Goal: Entertainment & Leisure: Consume media (video, audio)

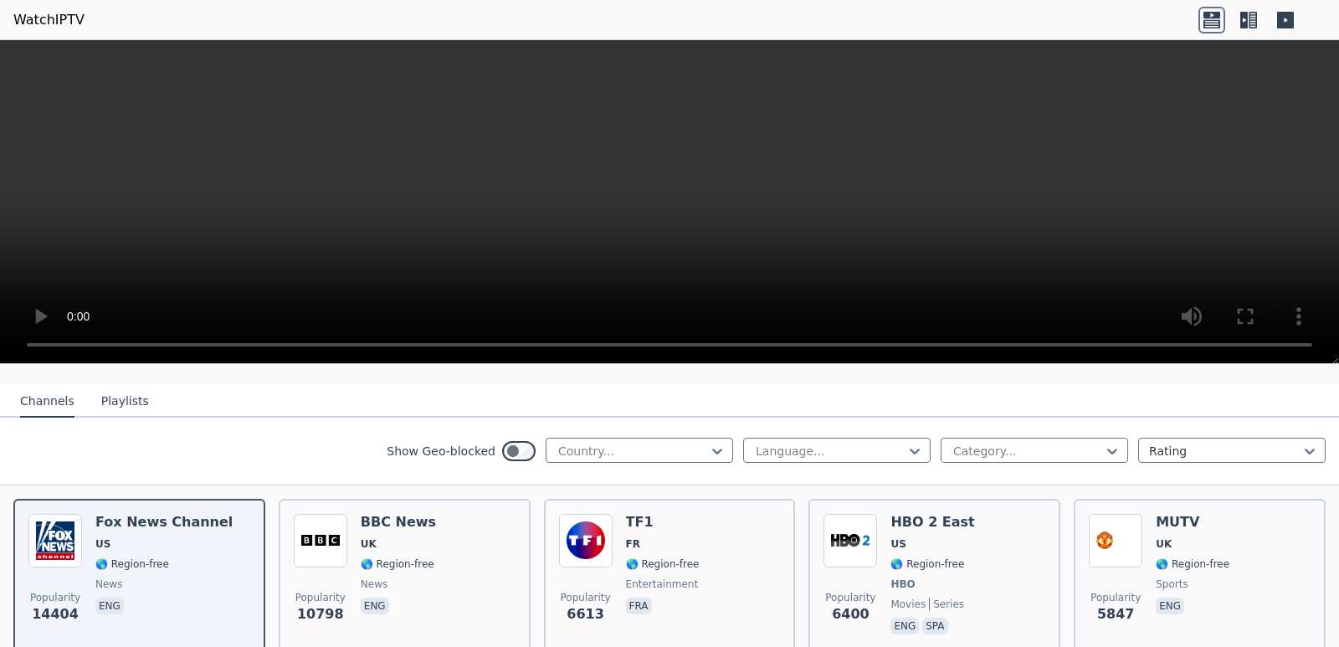
scroll to position [167, 0]
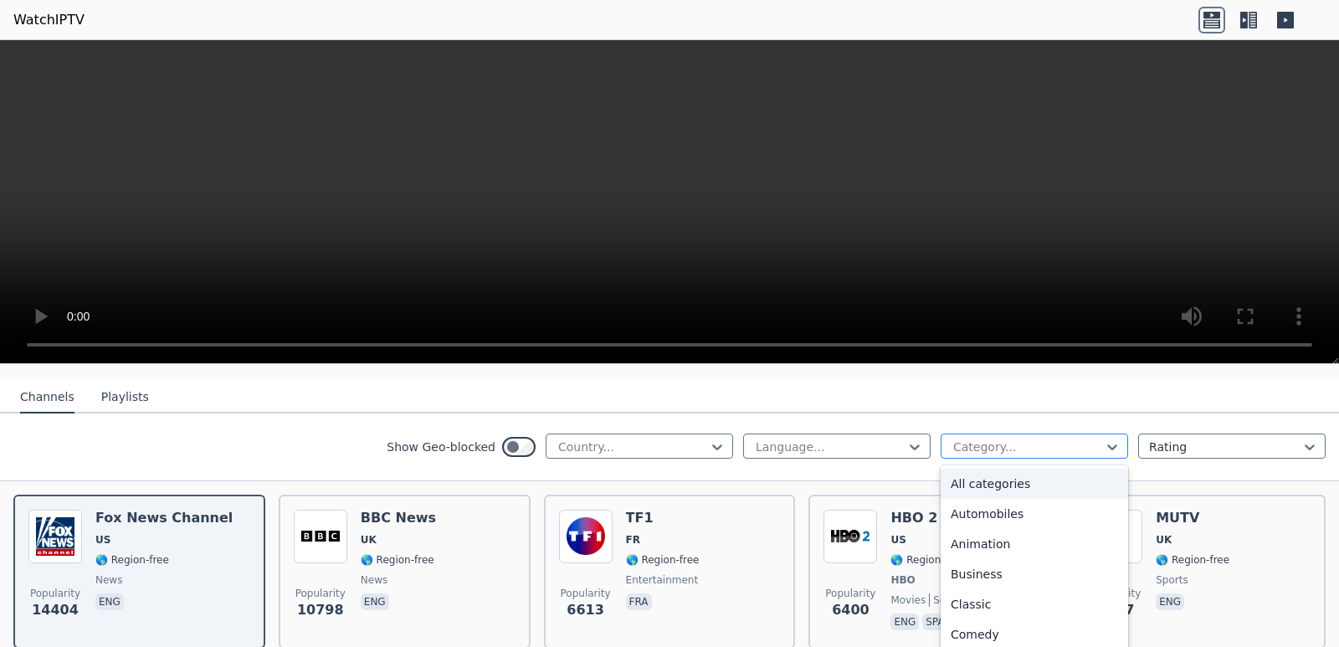
click at [1004, 439] on div at bounding box center [1028, 447] width 152 height 17
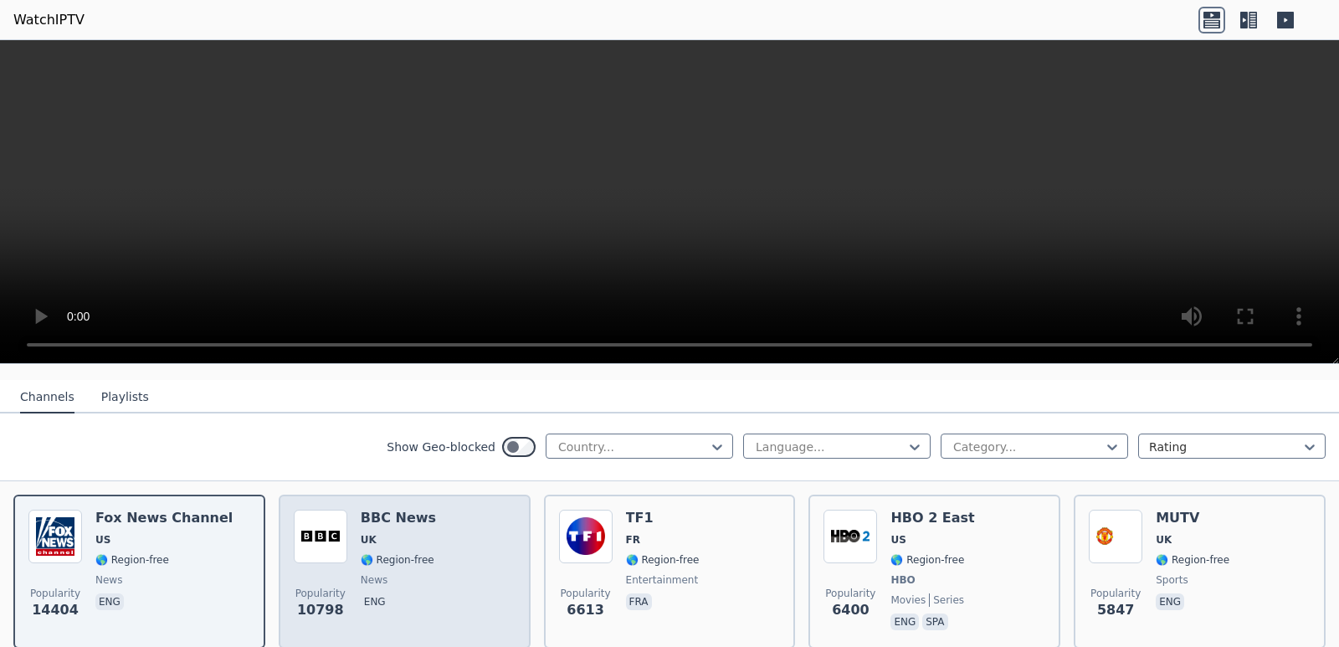
click at [329, 532] on img at bounding box center [321, 537] width 54 height 54
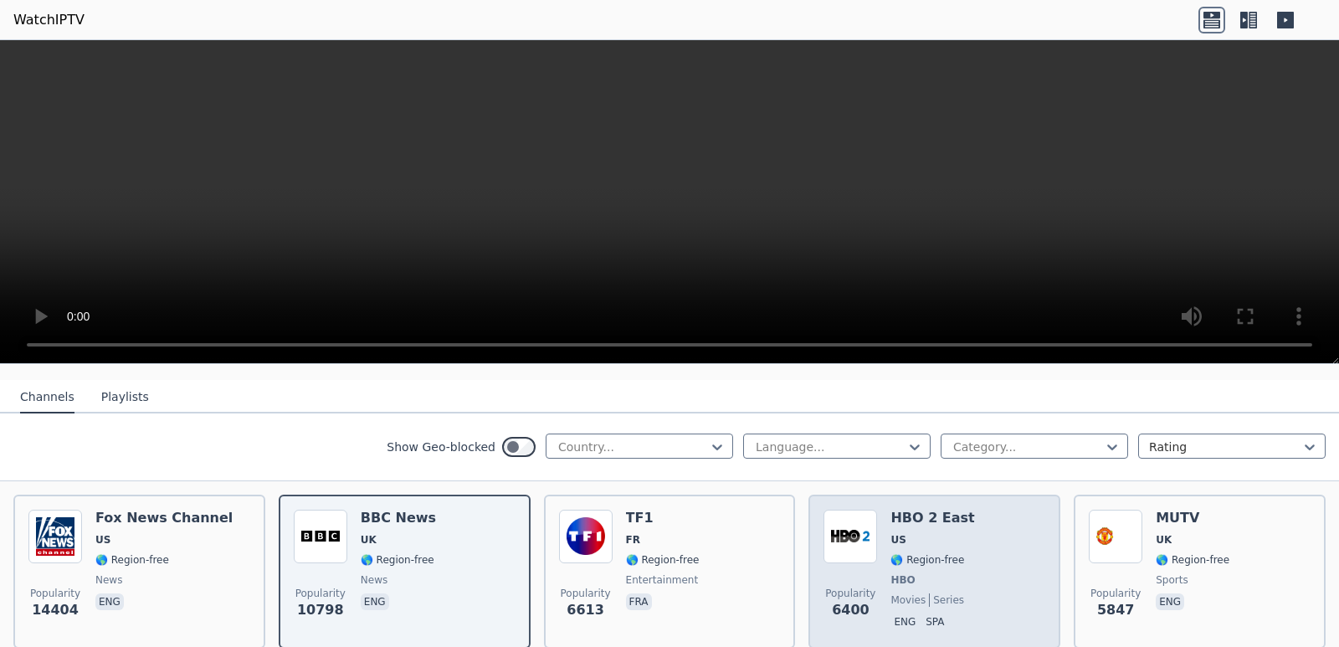
click at [949, 515] on div "HBO 2 East US 🌎 Region-free HBO movies series eng spa" at bounding box center [933, 572] width 84 height 124
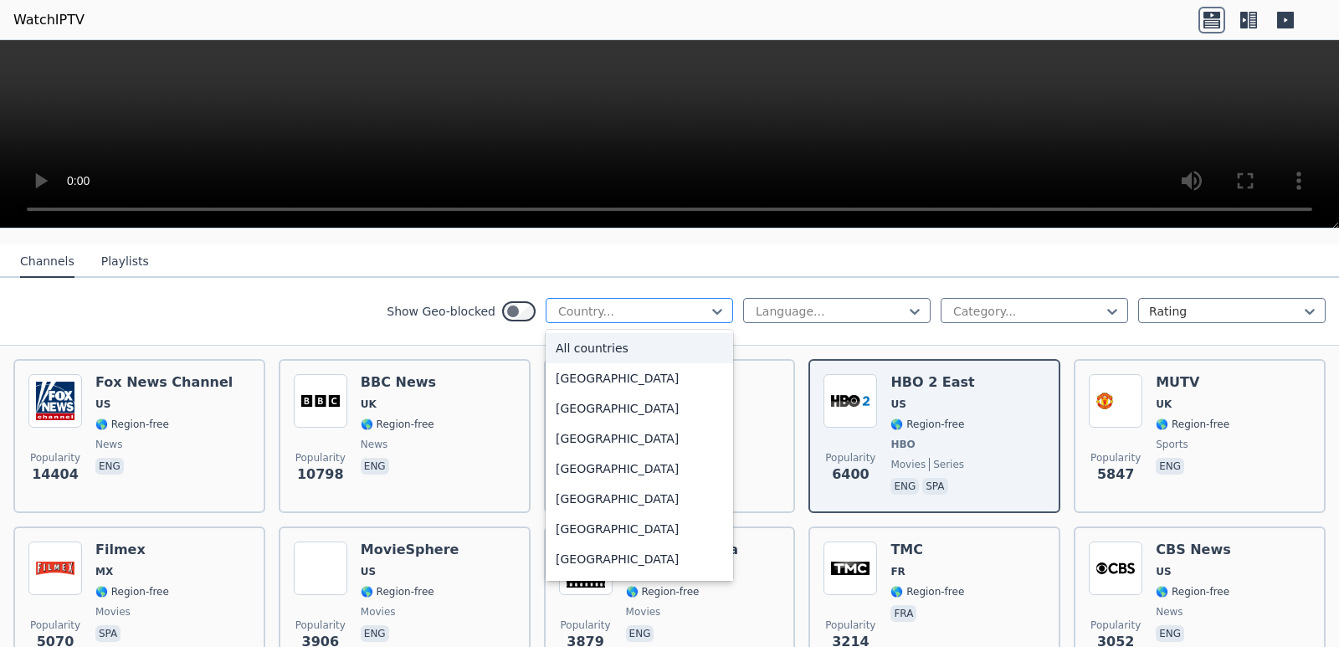
click at [614, 303] on div at bounding box center [633, 311] width 152 height 17
type input "***"
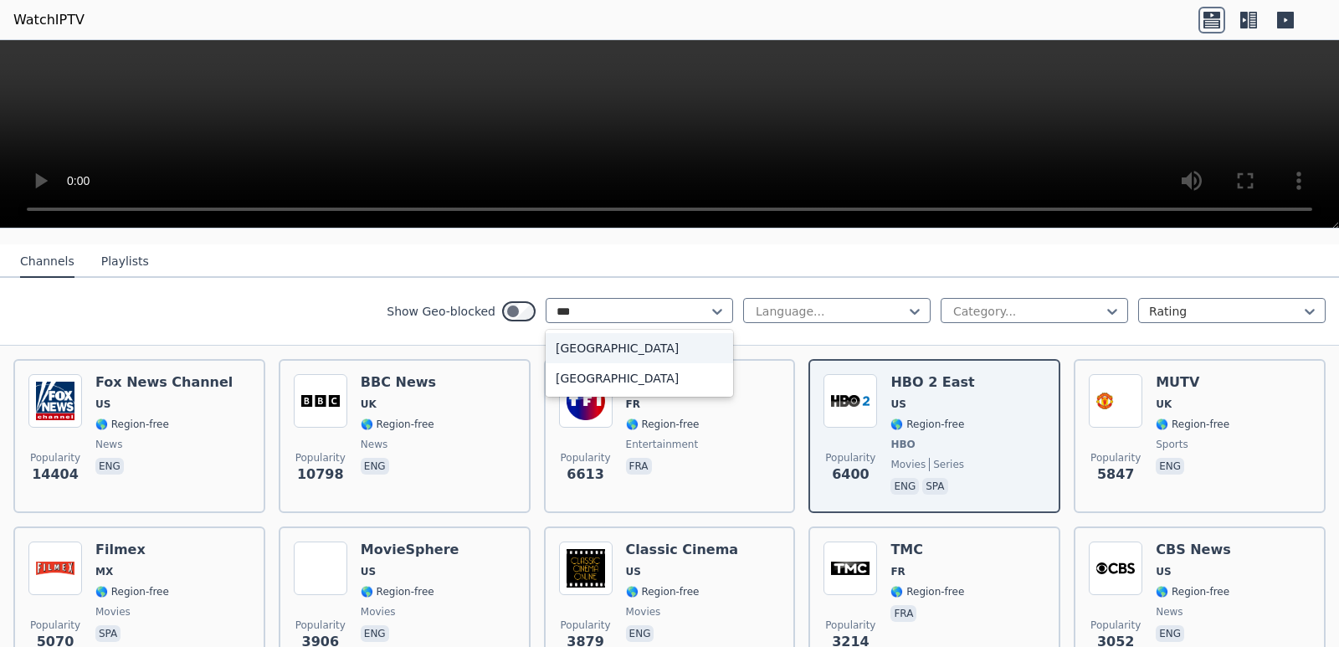
click at [589, 339] on div "[GEOGRAPHIC_DATA]" at bounding box center [640, 348] width 188 height 30
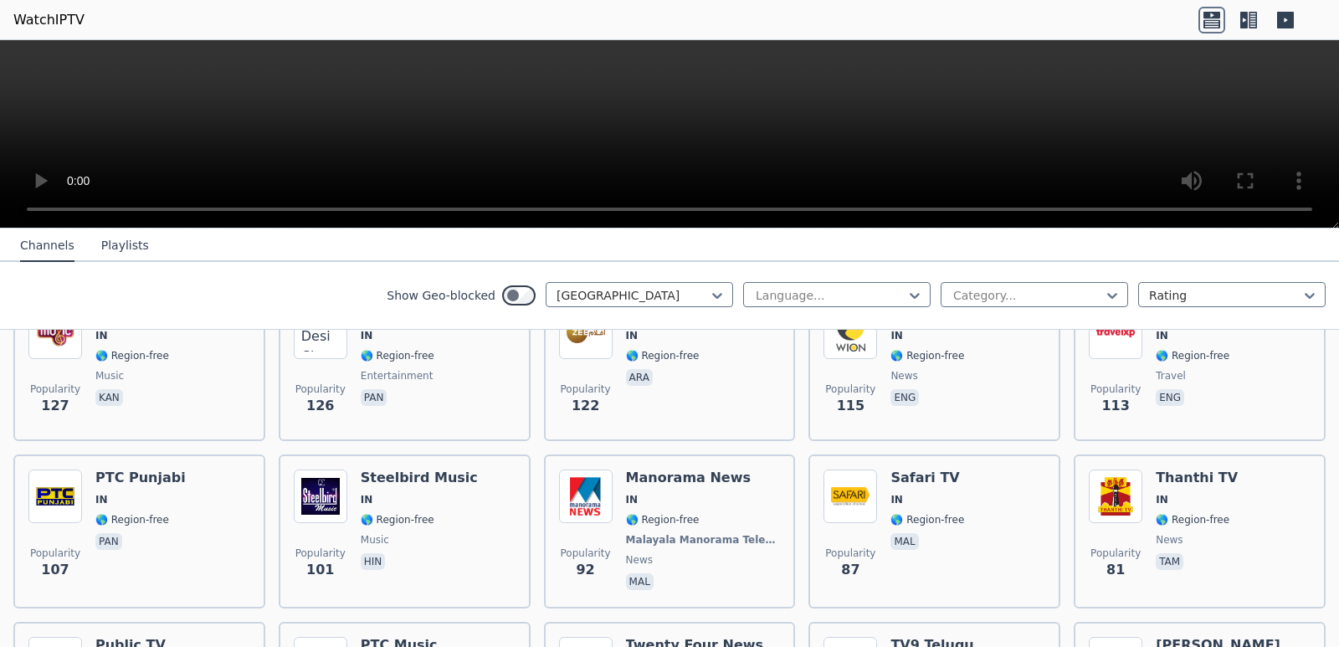
scroll to position [1265, 0]
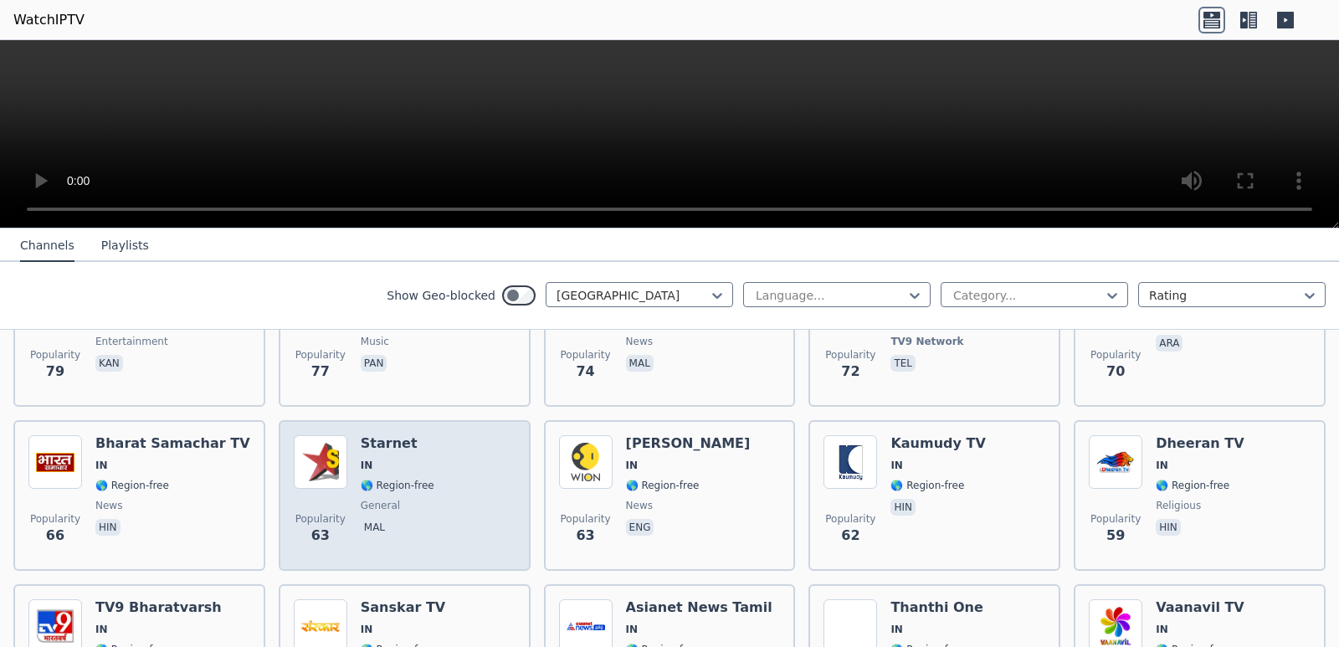
click at [450, 499] on div "Popularity 63 Starnet IN 🌎 Region-free general mal" at bounding box center [405, 495] width 222 height 121
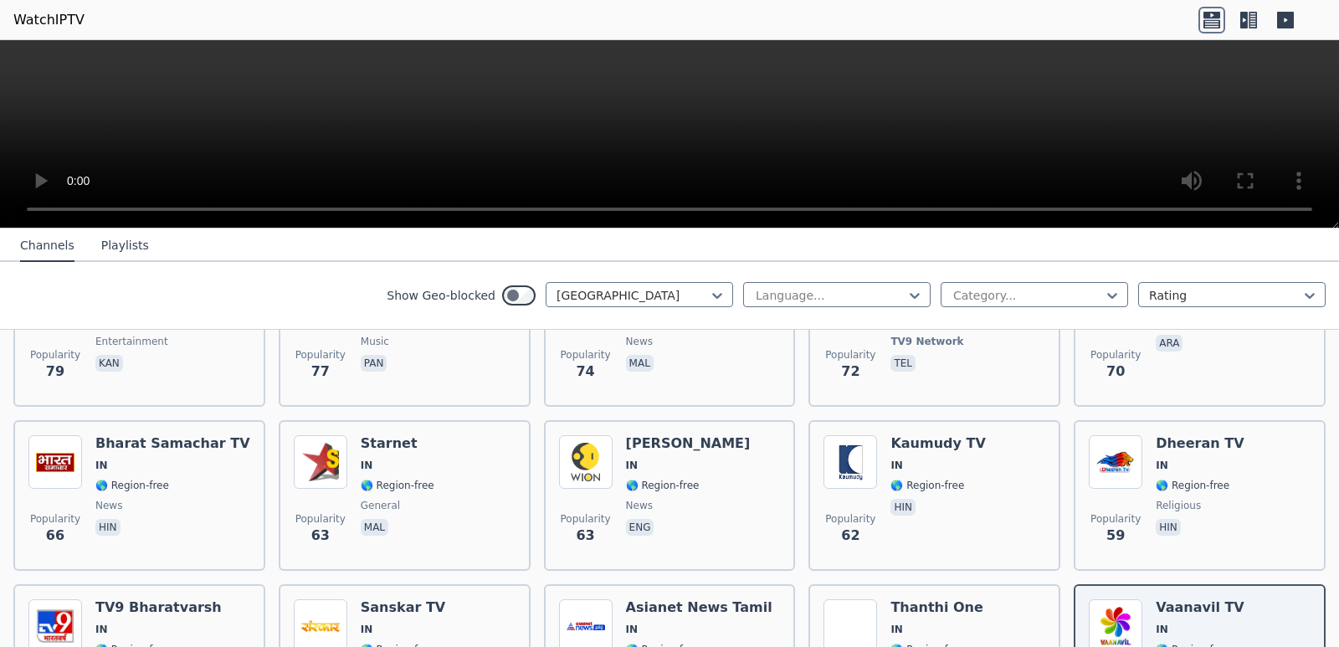
drag, startPoint x: 1323, startPoint y: 0, endPoint x: 713, endPoint y: 146, distance: 626.8
click at [713, 146] on video at bounding box center [669, 134] width 1339 height 188
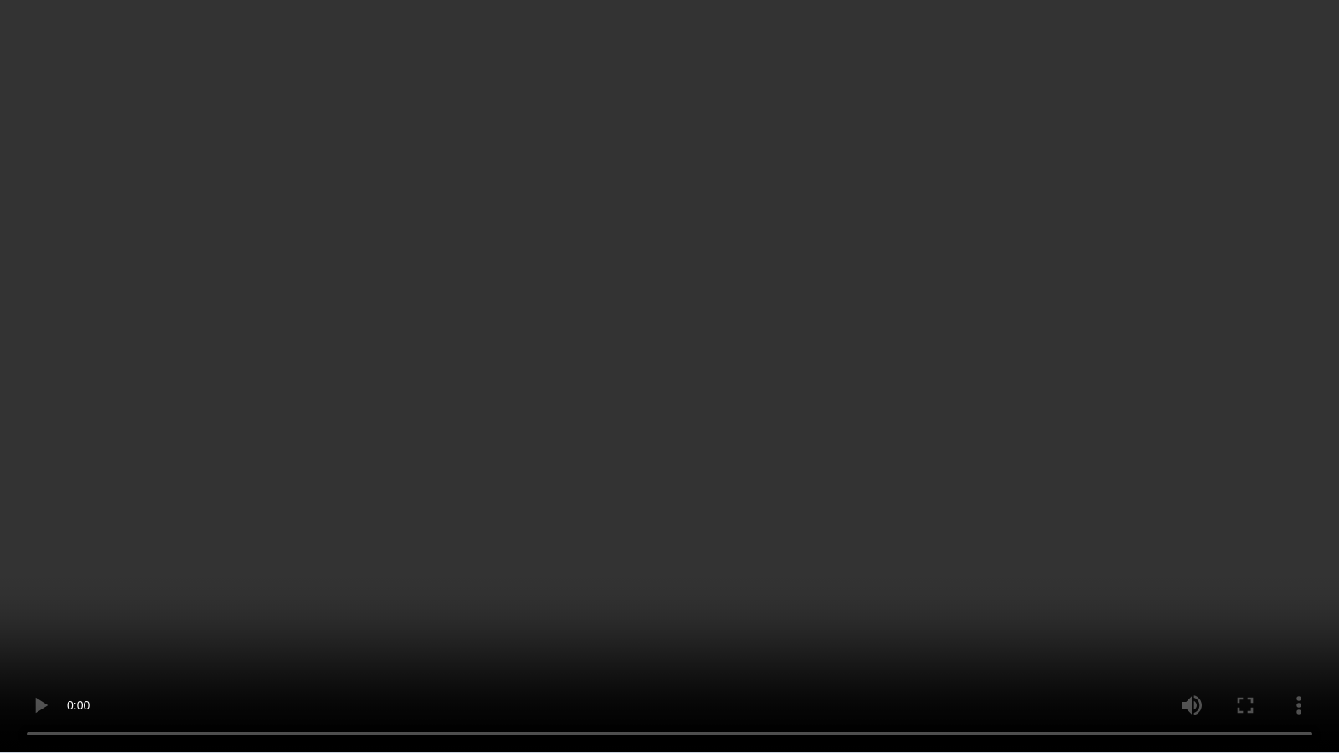
click at [1071, 277] on video at bounding box center [669, 376] width 1339 height 753
click at [1242, 588] on video at bounding box center [669, 376] width 1339 height 753
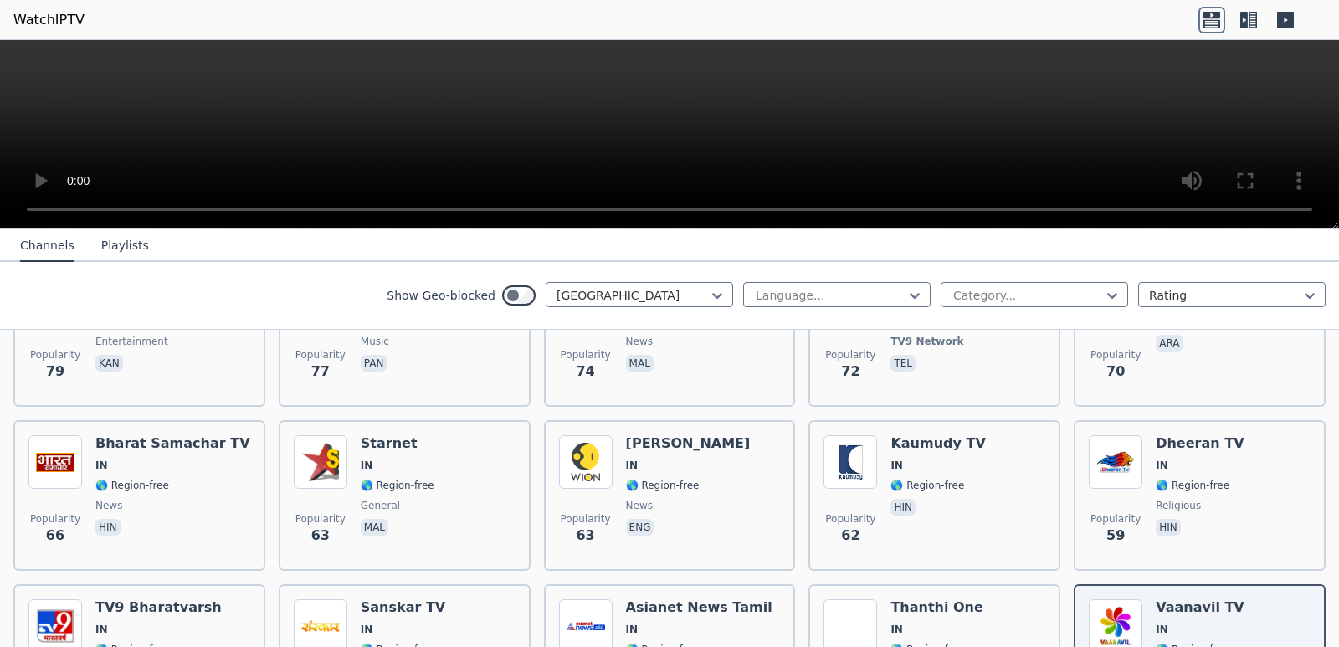
click at [103, 252] on button "Playlists" at bounding box center [125, 246] width 48 height 32
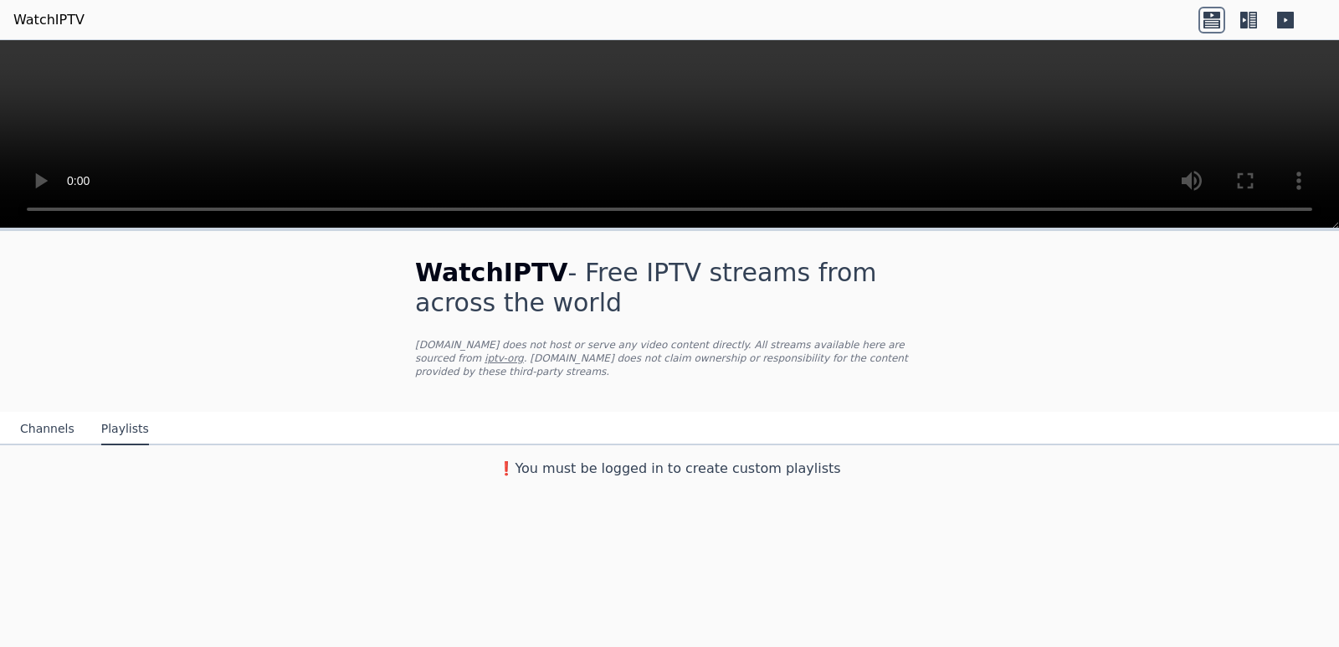
scroll to position [0, 0]
click at [31, 414] on button "Channels" at bounding box center [47, 430] width 54 height 32
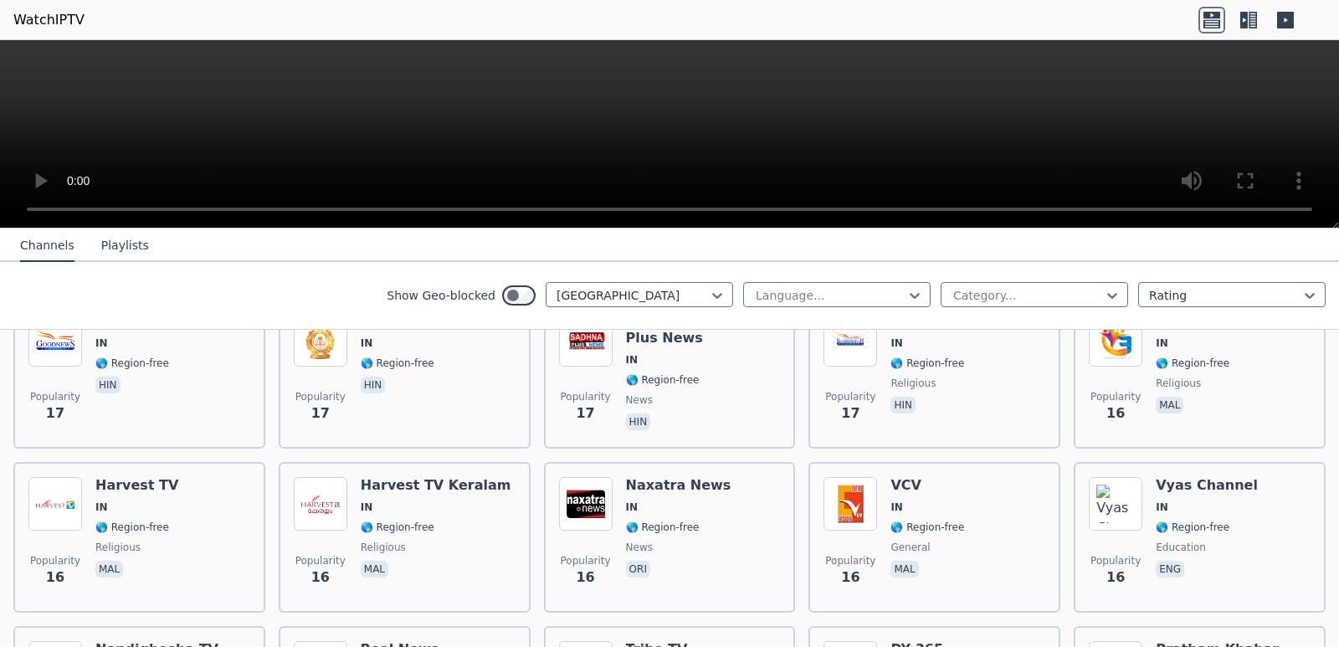
scroll to position [4551, 0]
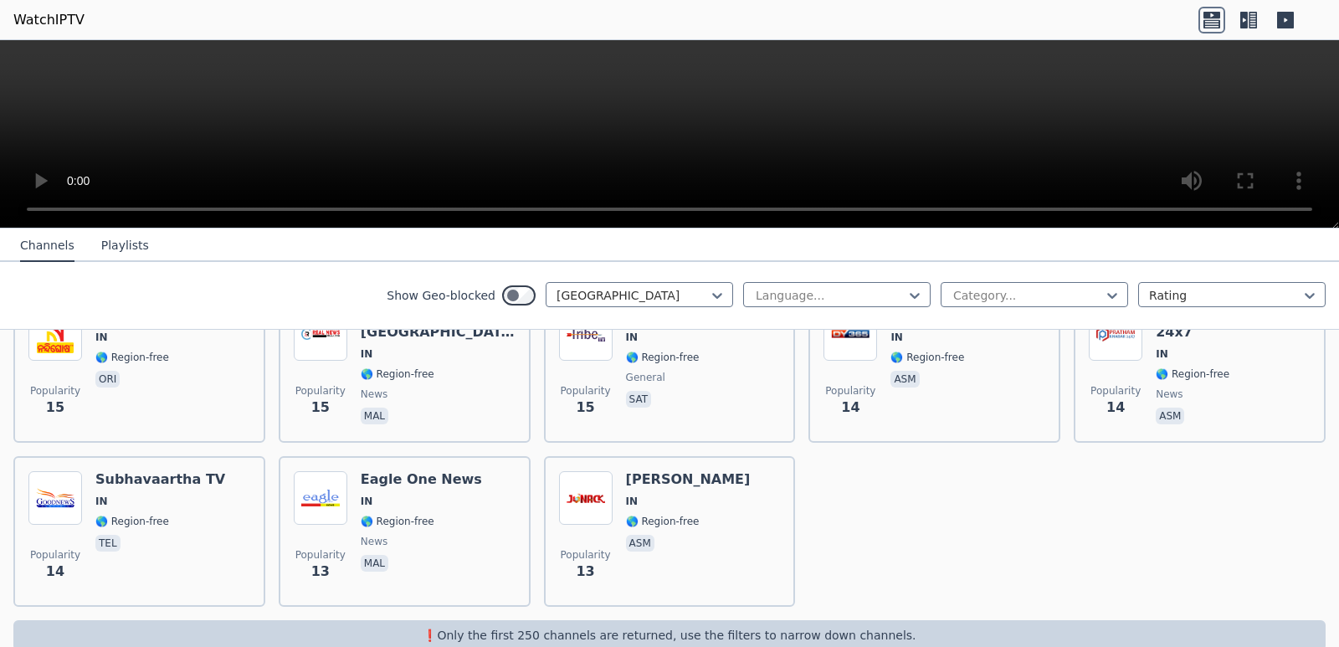
click at [866, 620] on div "❗️Only the first 250 channels are returned, use the filters to narrow down chan…" at bounding box center [669, 635] width 1313 height 30
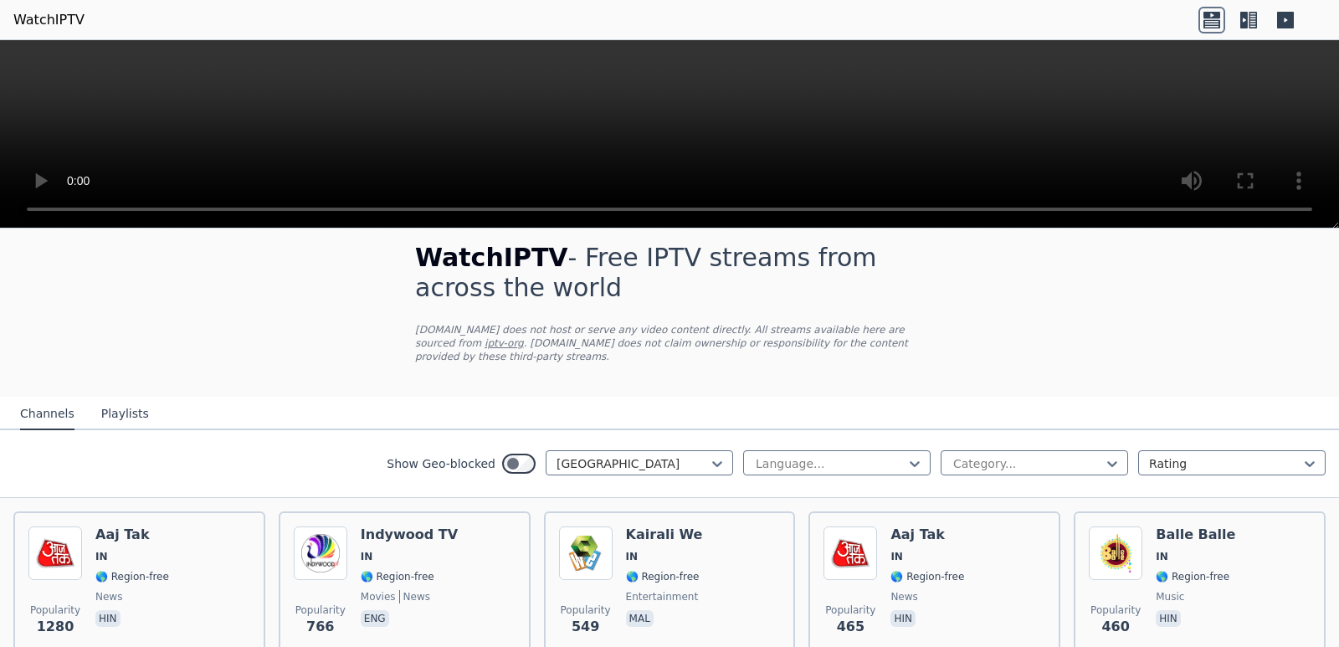
scroll to position [0, 0]
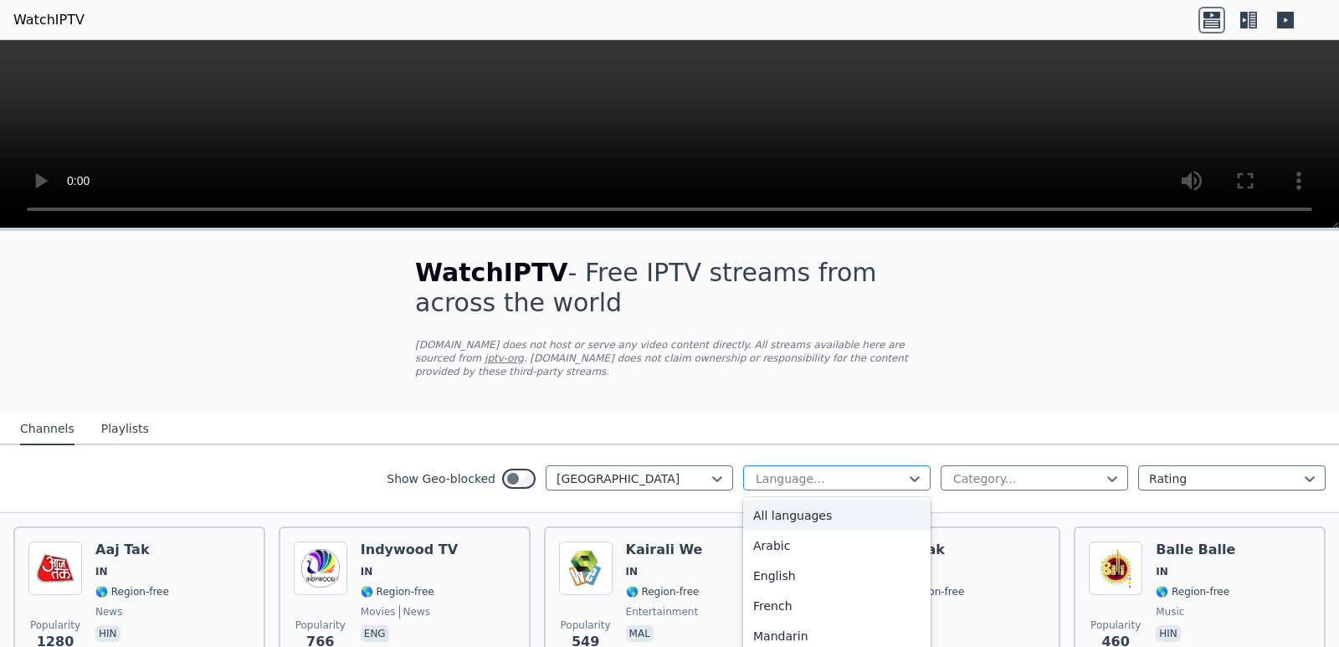
click at [841, 470] on div at bounding box center [830, 478] width 152 height 17
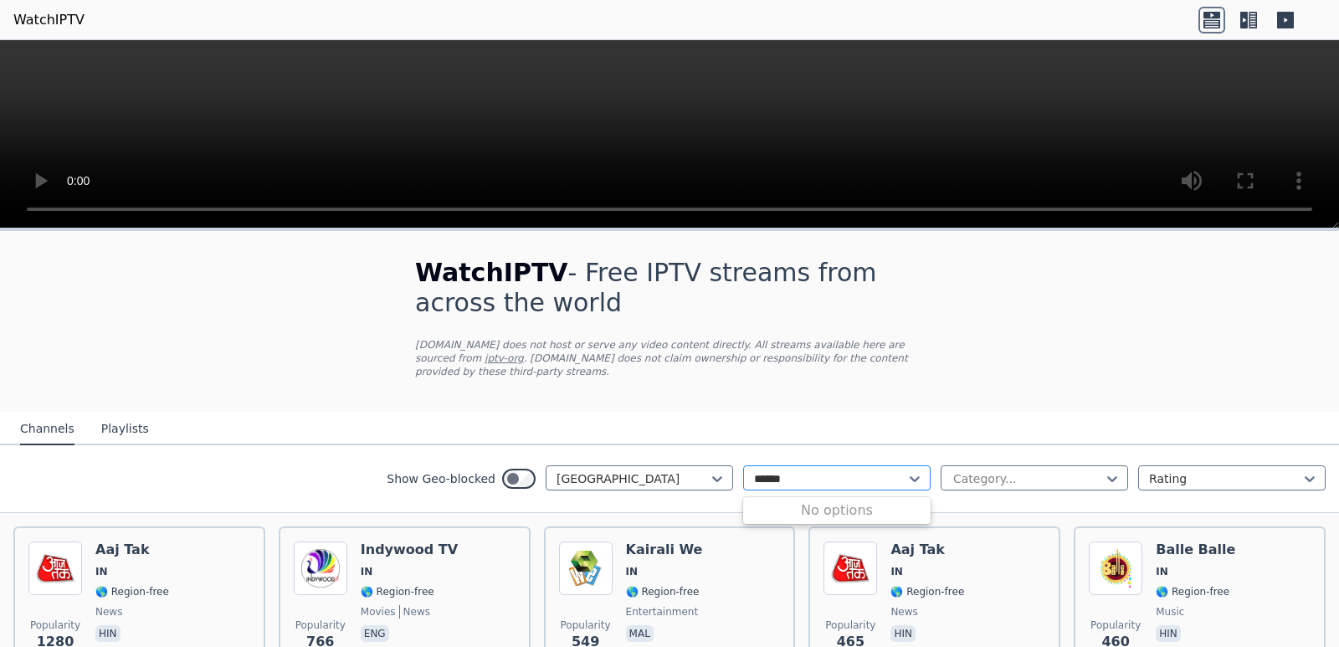
type input "******"
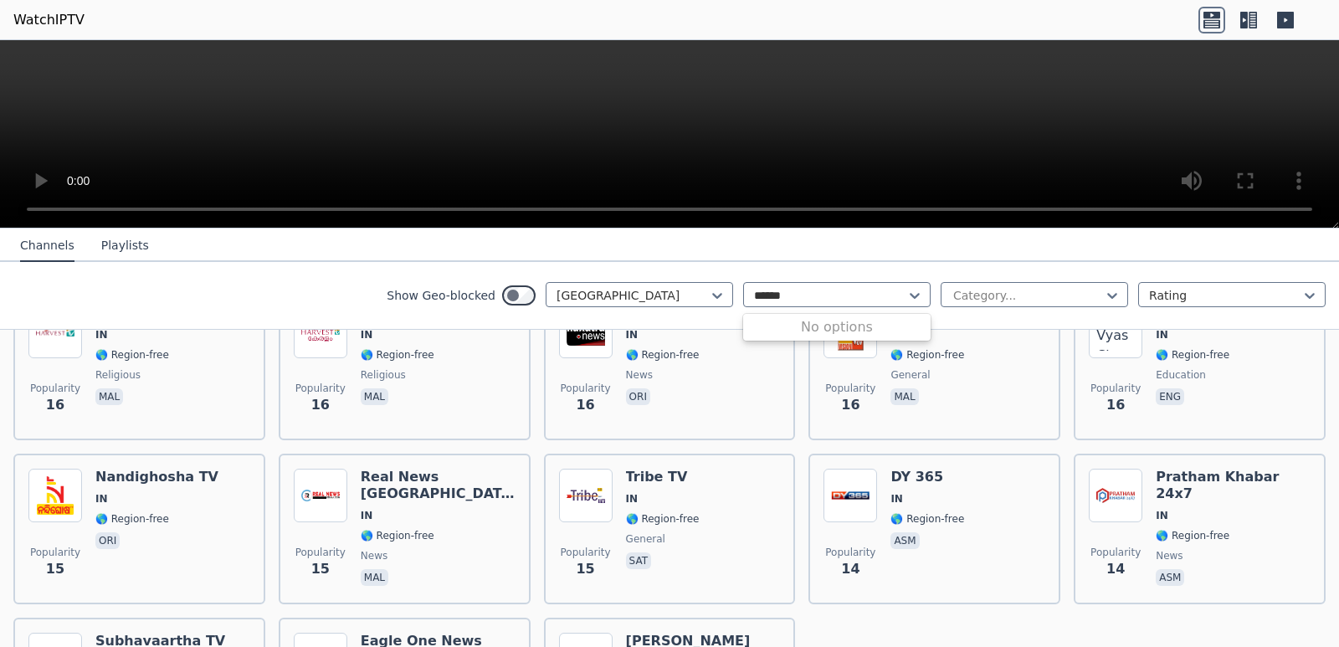
scroll to position [4390, 0]
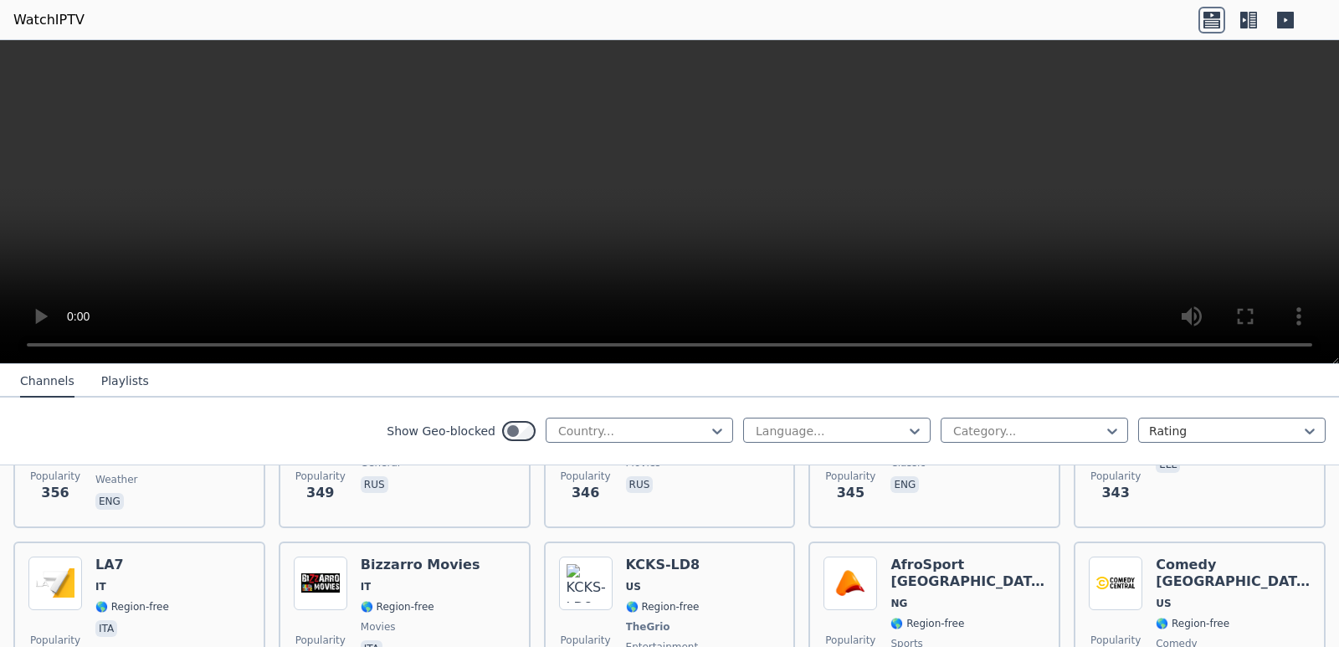
scroll to position [8419, 0]
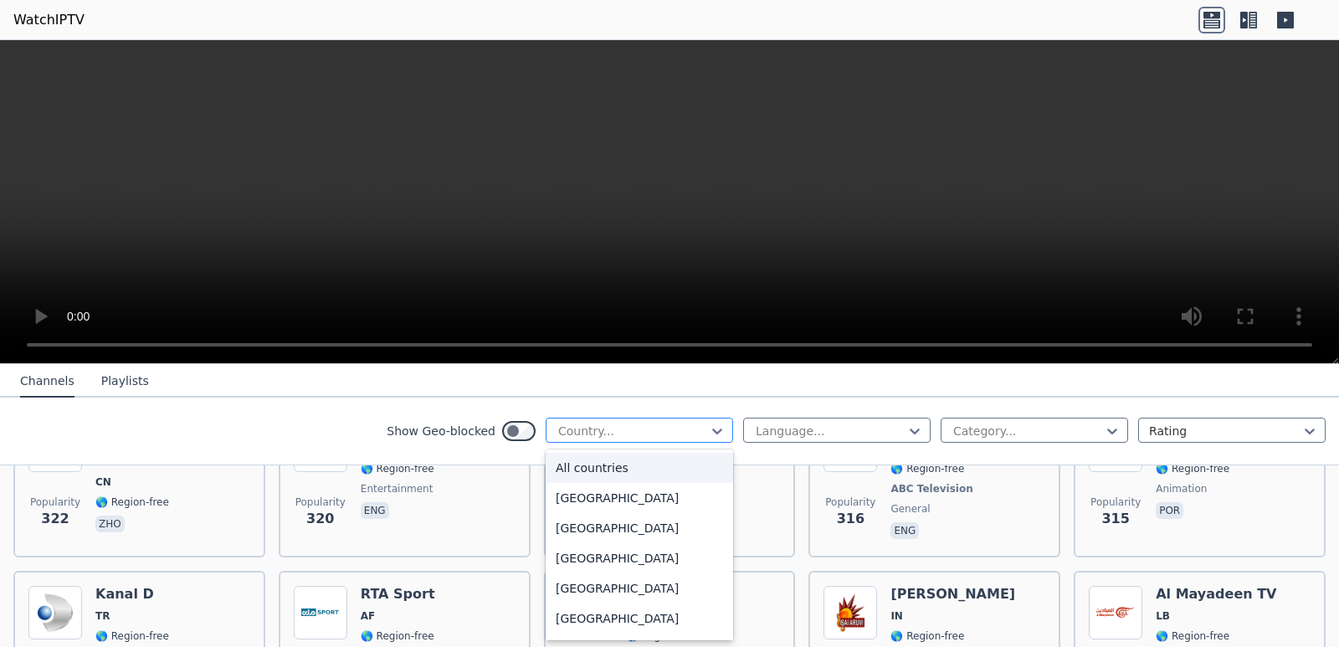
click at [675, 439] on div at bounding box center [633, 431] width 152 height 17
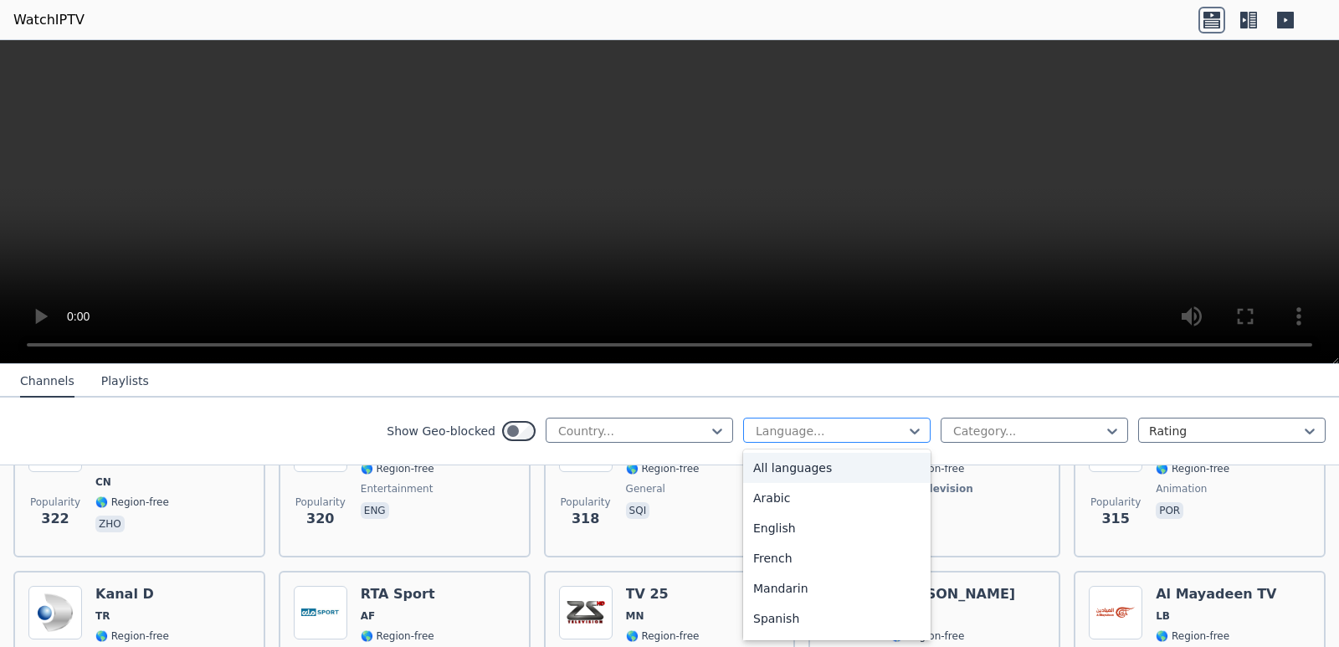
click at [852, 421] on div "Language..." at bounding box center [837, 430] width 188 height 25
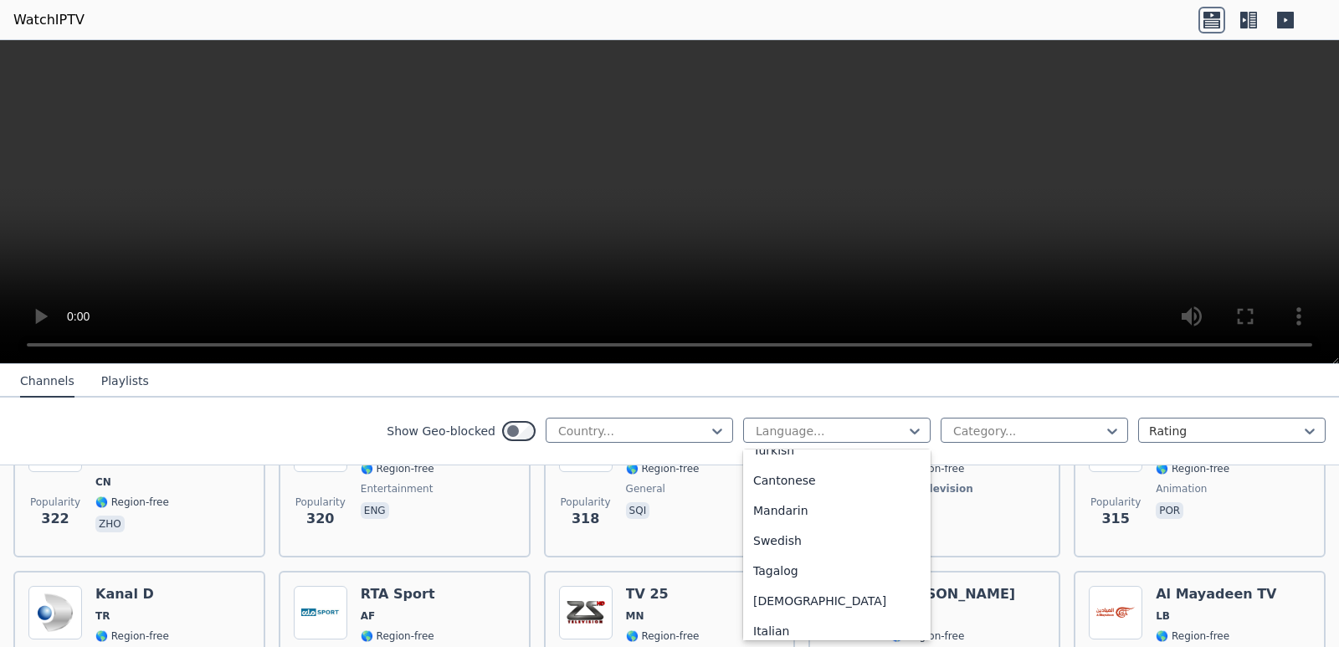
scroll to position [478, 0]
click at [1149, 429] on div at bounding box center [1225, 431] width 152 height 17
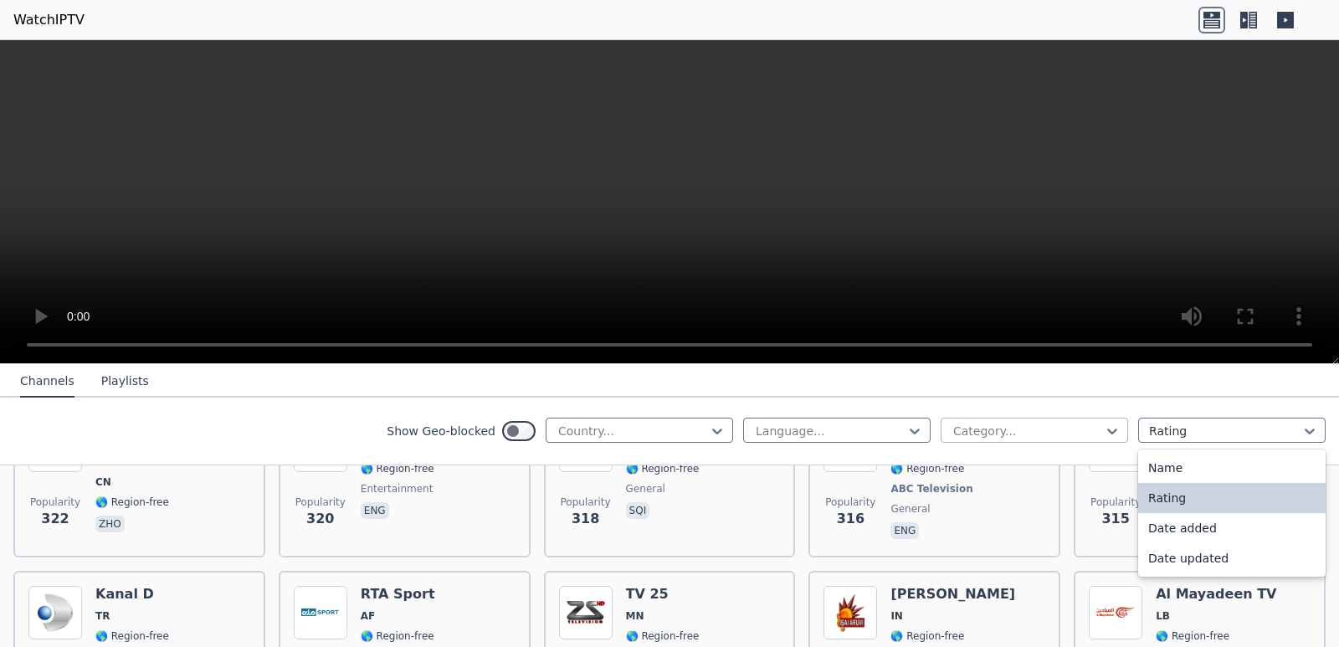
click at [1105, 420] on div at bounding box center [1112, 431] width 17 height 25
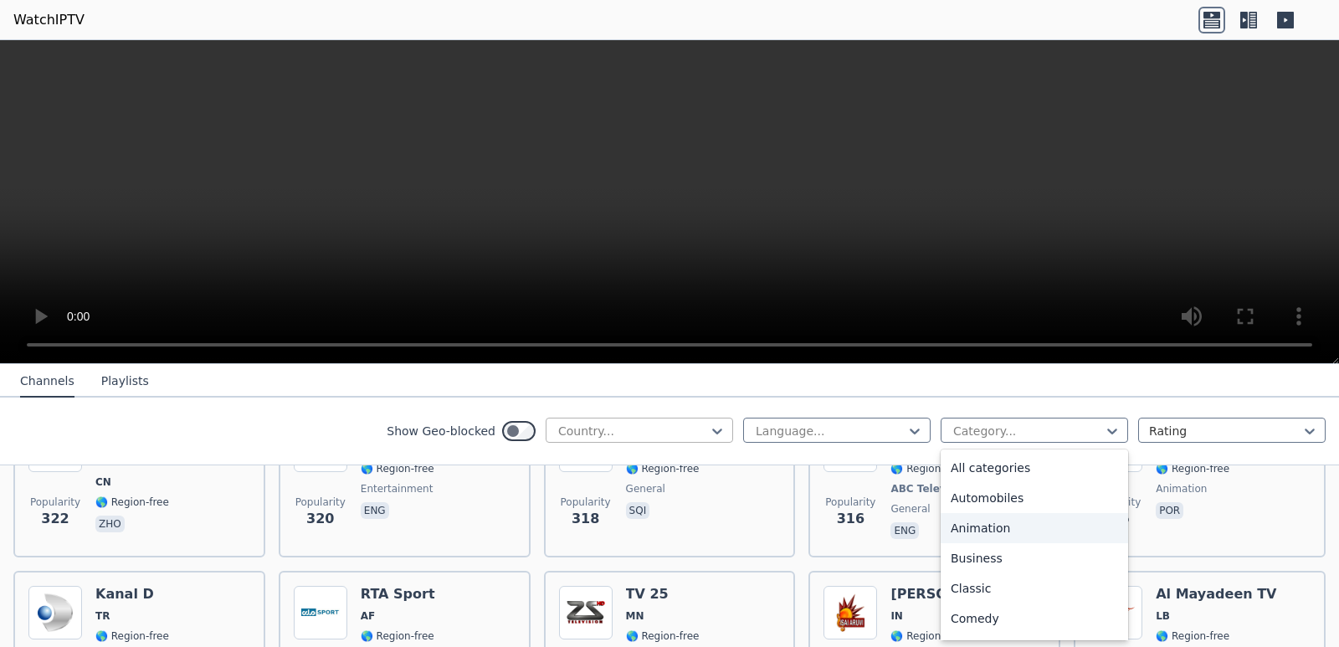
click at [626, 438] on div at bounding box center [633, 431] width 152 height 17
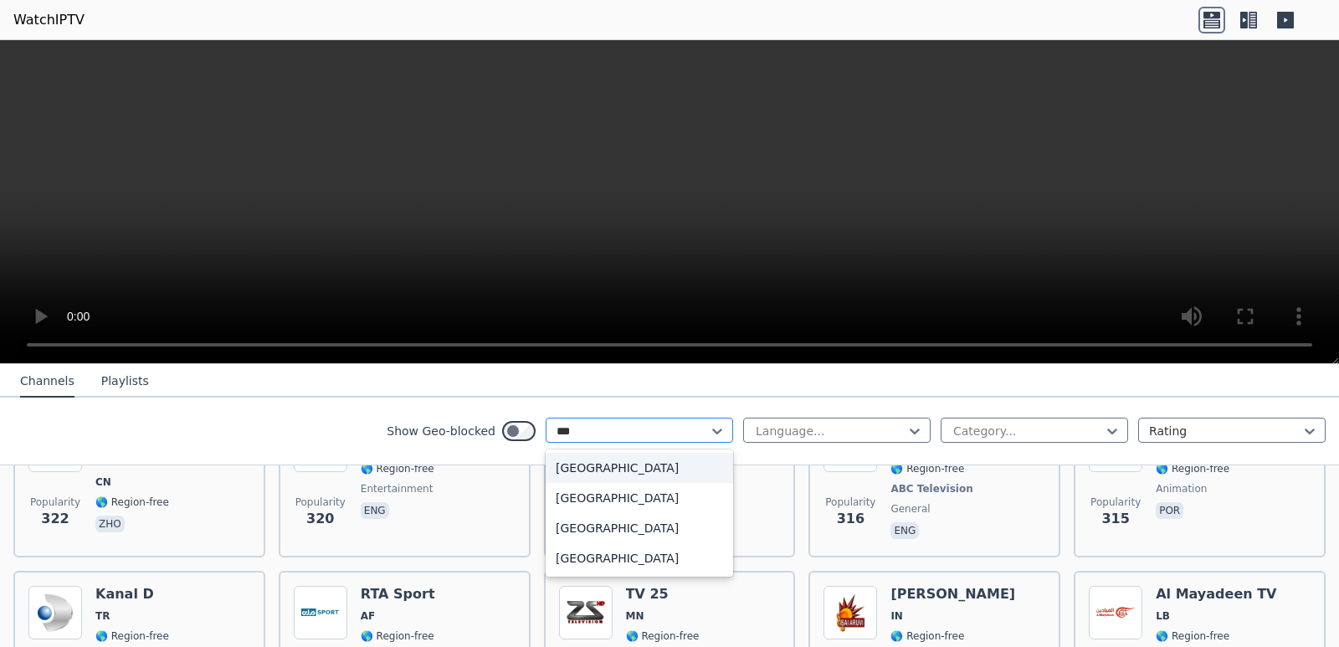
type input "****"
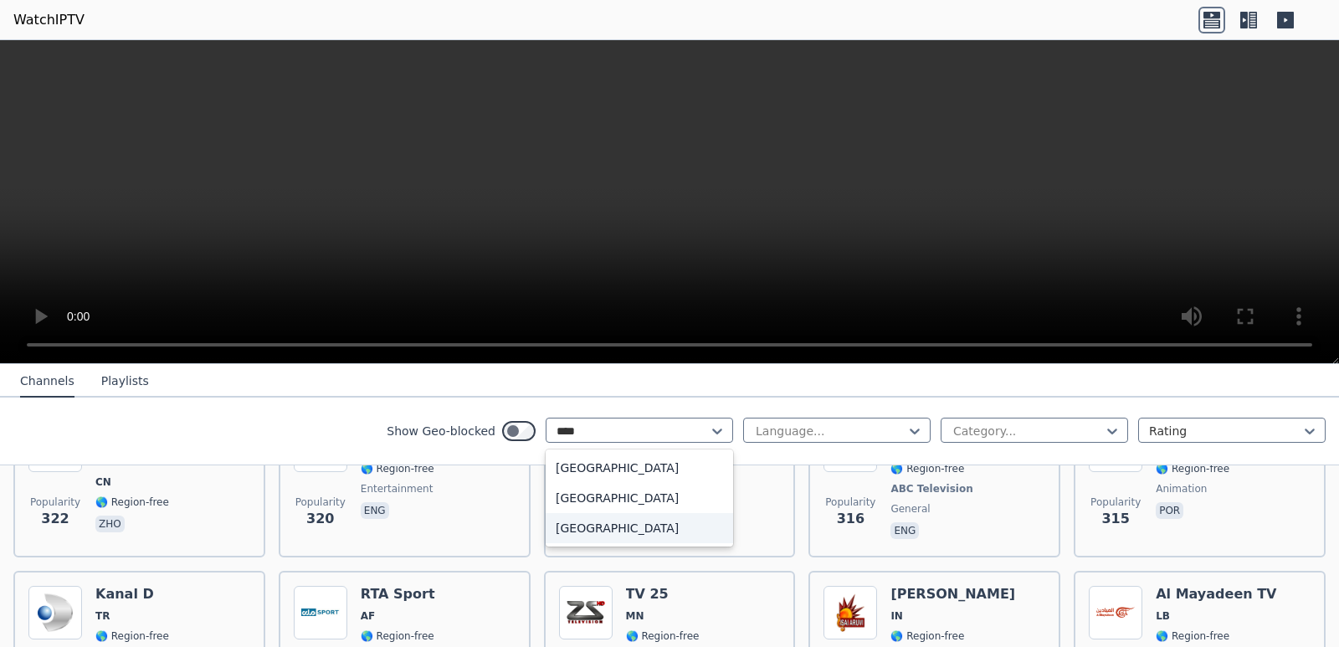
click at [599, 529] on div "United States" at bounding box center [640, 528] width 188 height 30
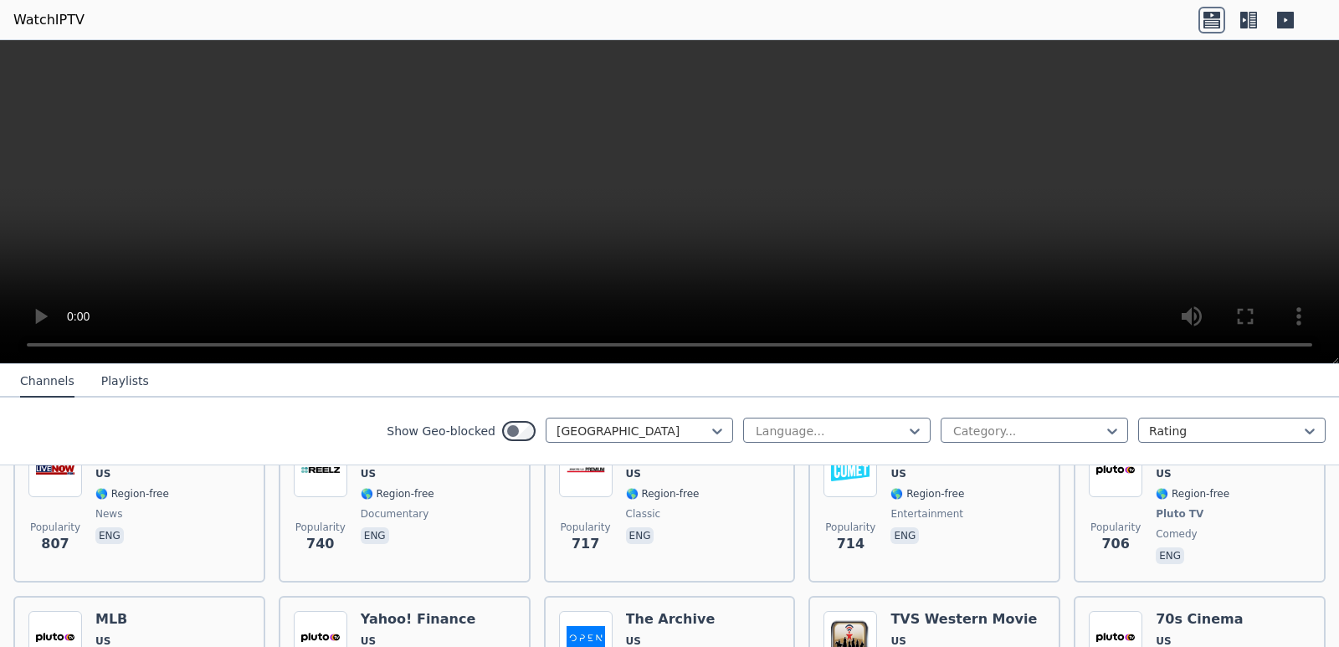
scroll to position [1482, 0]
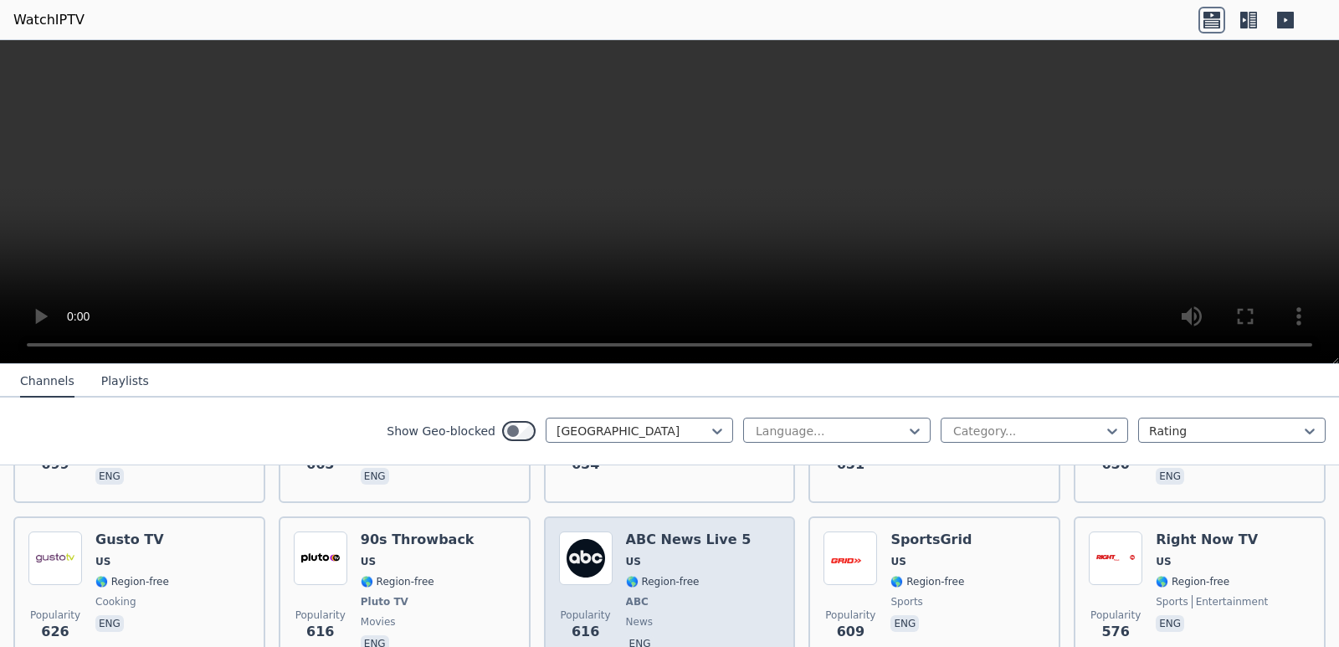
click at [648, 555] on span "US" at bounding box center [689, 561] width 126 height 13
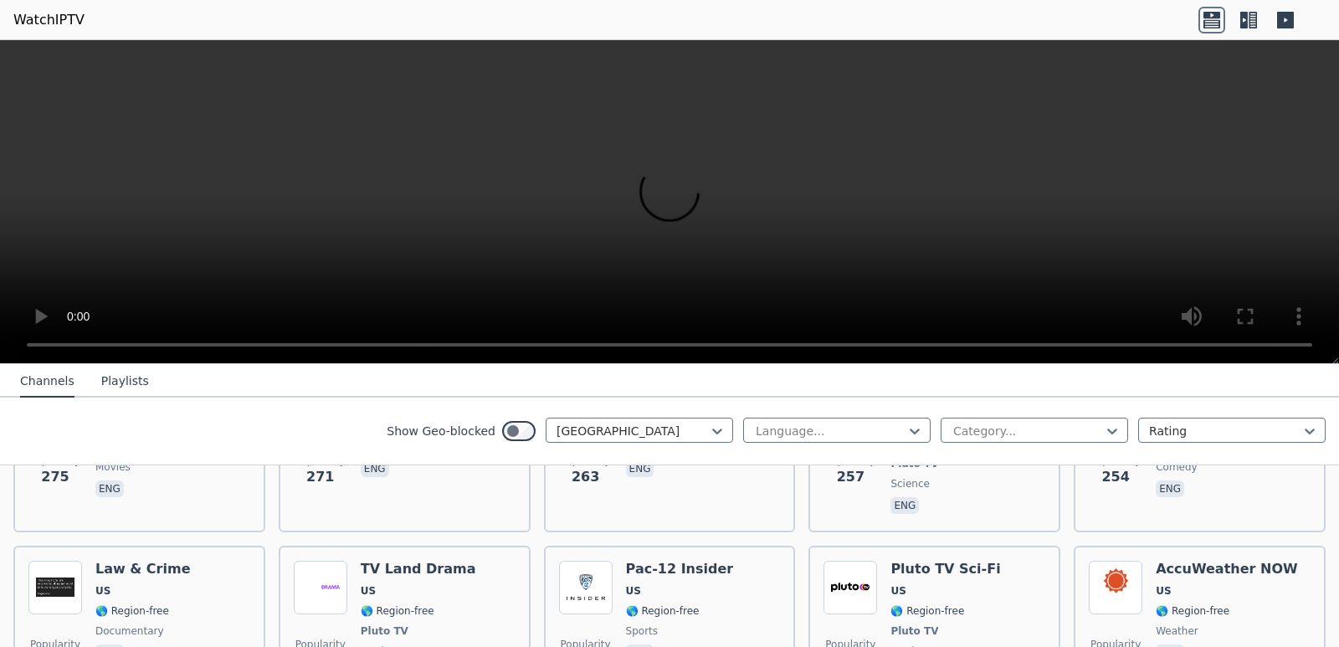
scroll to position [3457, 0]
